Goal: Information Seeking & Learning: Learn about a topic

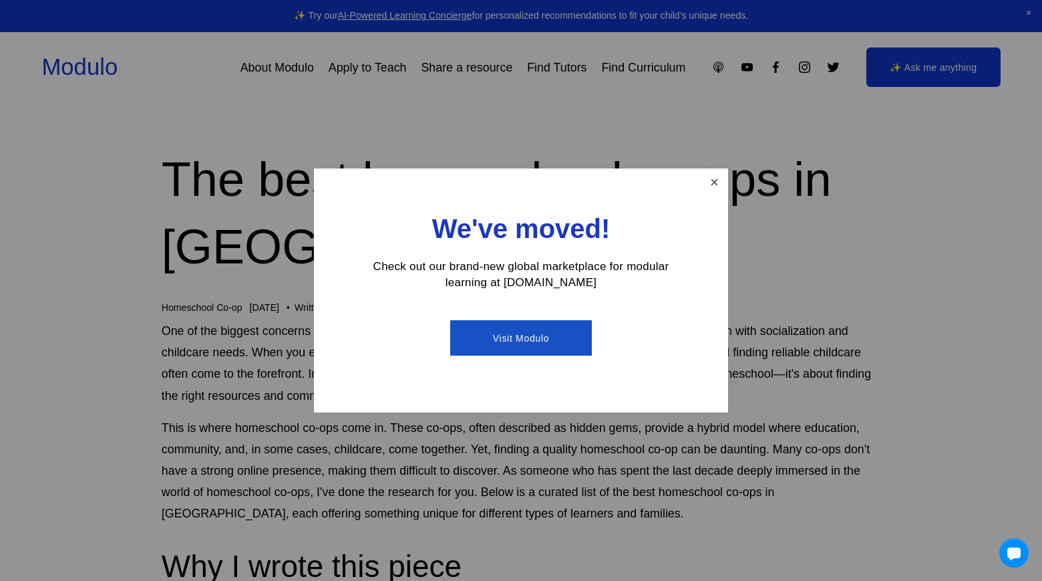
click at [716, 184] on link "Close" at bounding box center [714, 181] width 23 height 23
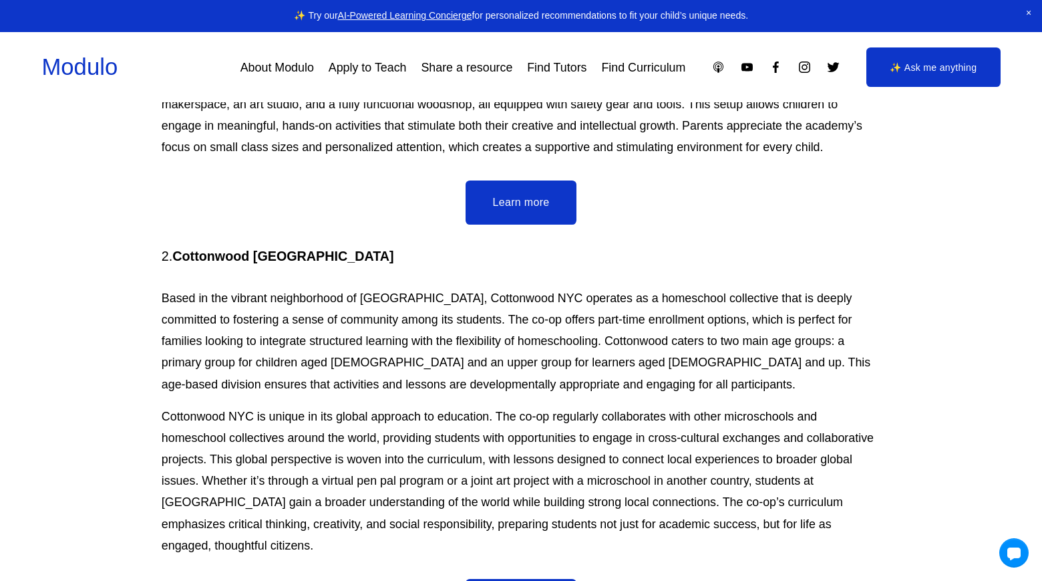
scroll to position [1778, 0]
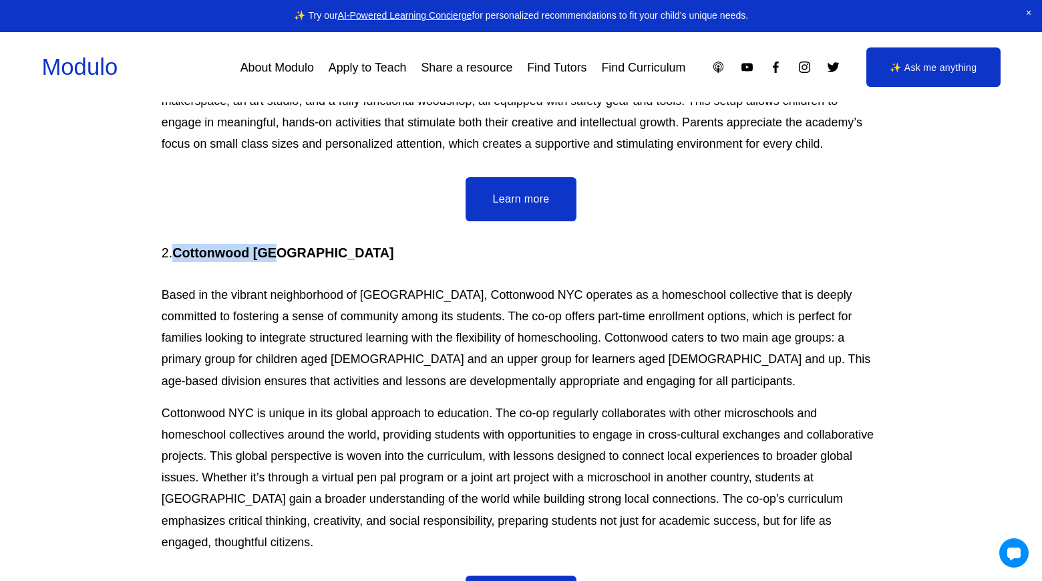
drag, startPoint x: 287, startPoint y: 170, endPoint x: 179, endPoint y: 173, distance: 108.3
click at [179, 244] on h4 "2. Cottonwood NYC" at bounding box center [521, 253] width 719 height 18
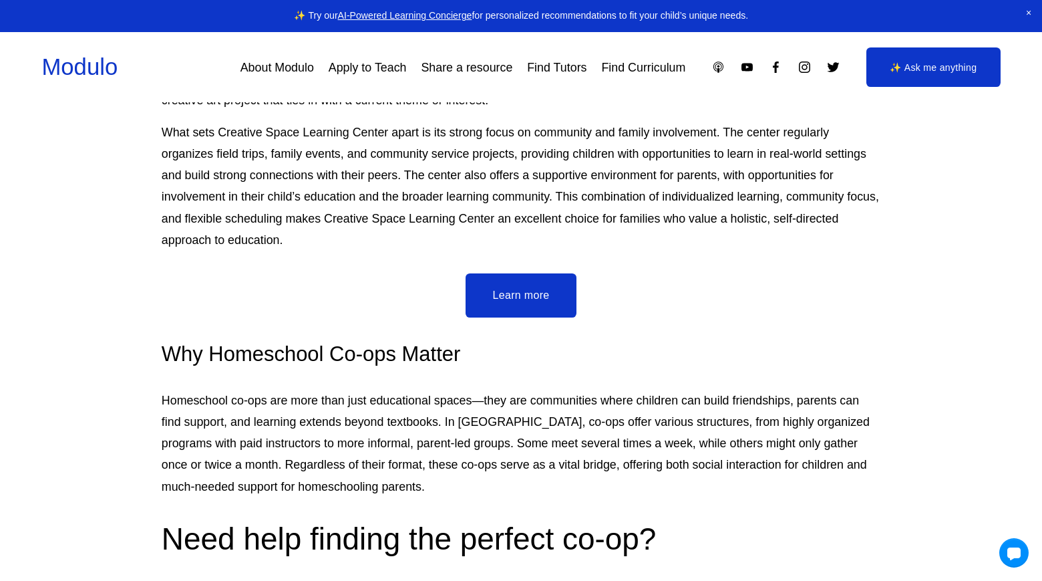
scroll to position [8702, 0]
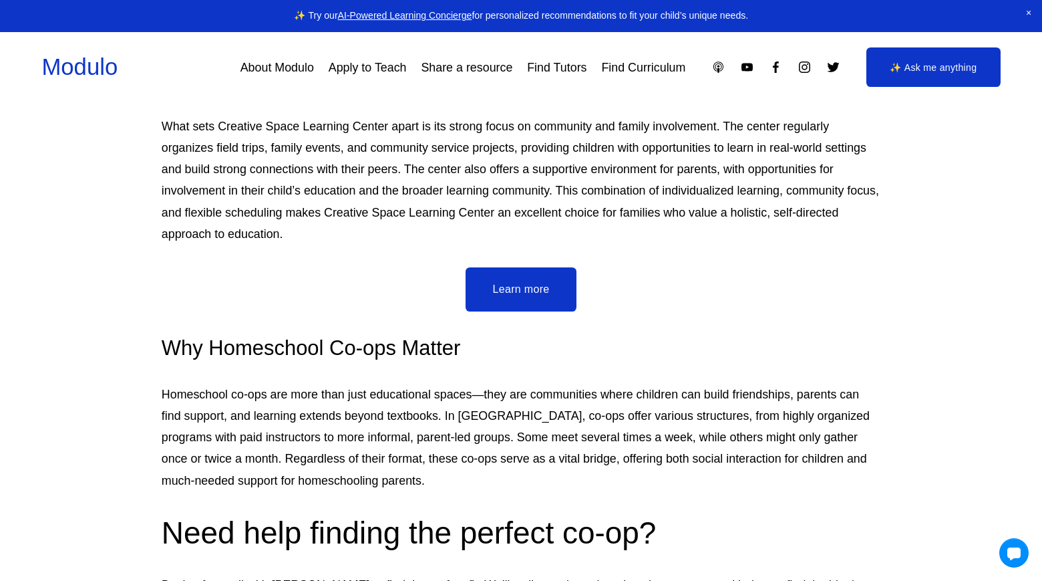
click at [805, 71] on icon "Instagram" at bounding box center [805, 67] width 14 height 14
click at [285, 71] on link "About Modulo" at bounding box center [276, 67] width 73 height 24
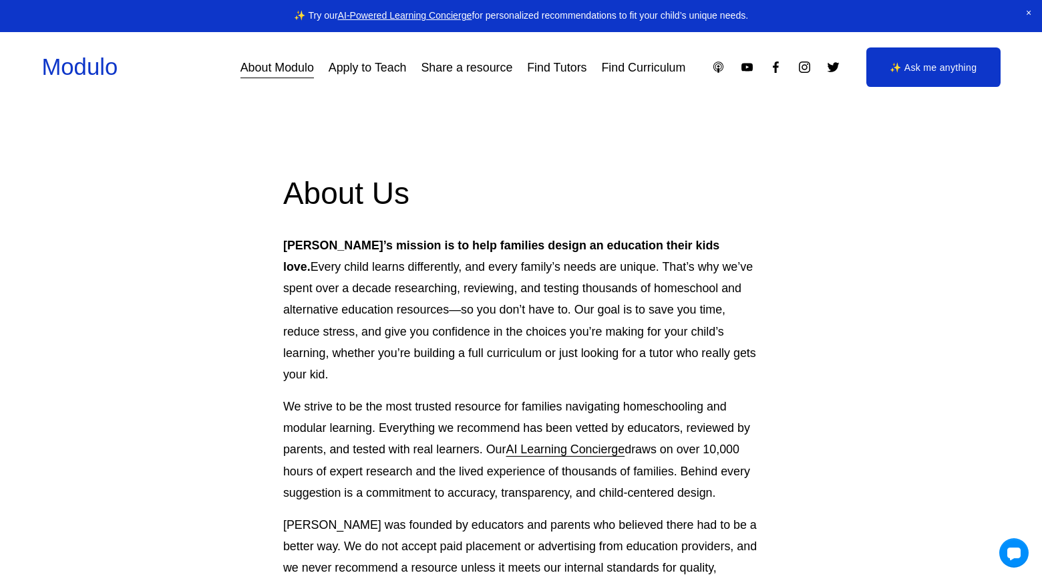
click at [644, 67] on link "Find Curriculum" at bounding box center [643, 67] width 84 height 24
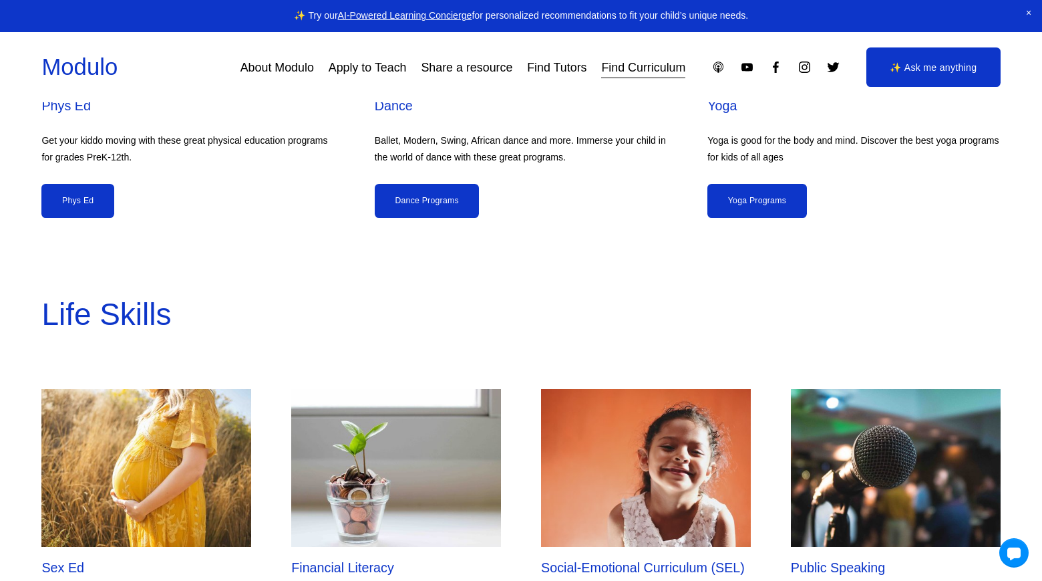
scroll to position [4080, 0]
